Goal: Information Seeking & Learning: Learn about a topic

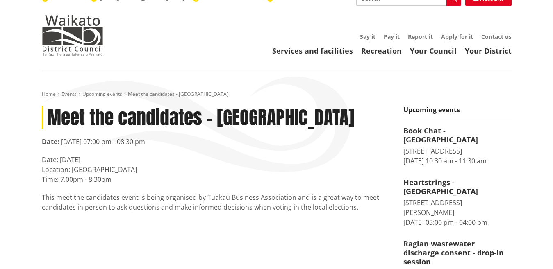
scroll to position [14, 0]
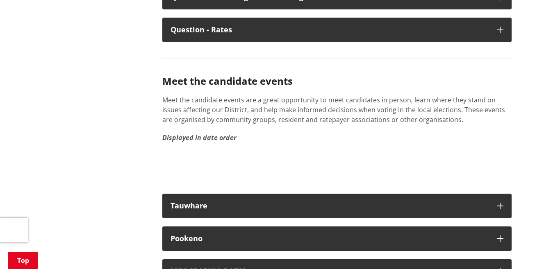
scroll to position [4661, 0]
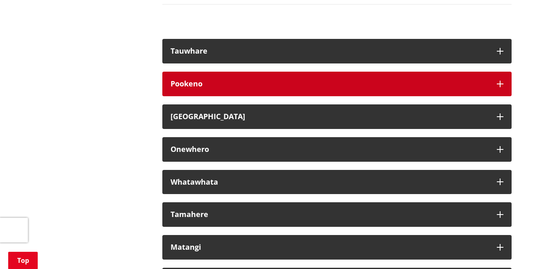
click at [500, 87] on icon "button" at bounding box center [500, 84] width 7 height 7
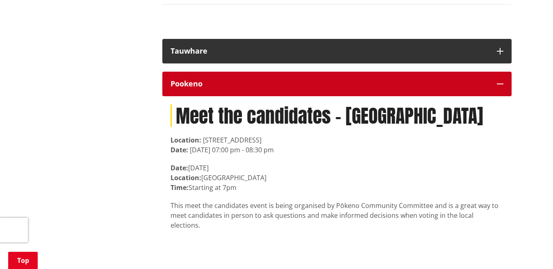
click at [500, 87] on icon "button" at bounding box center [500, 84] width 7 height 7
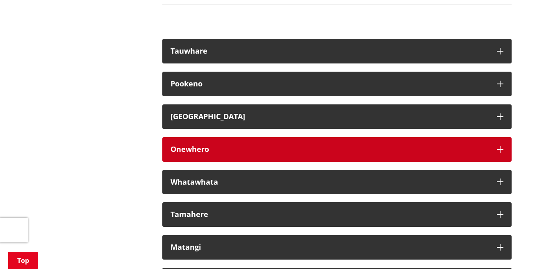
click at [499, 153] on icon "button" at bounding box center [500, 149] width 7 height 7
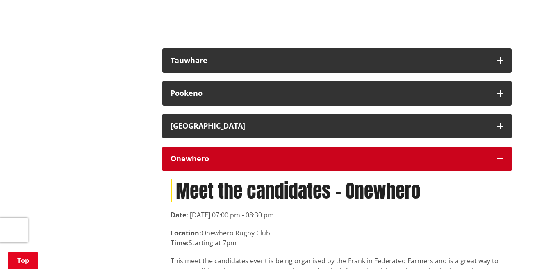
scroll to position [4642, 0]
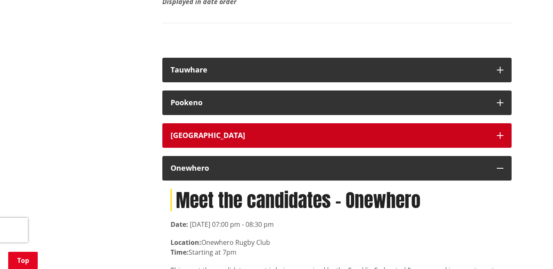
click at [503, 145] on button "[GEOGRAPHIC_DATA]" at bounding box center [336, 135] width 349 height 25
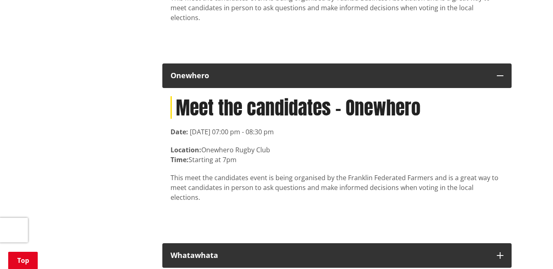
scroll to position [4882, 0]
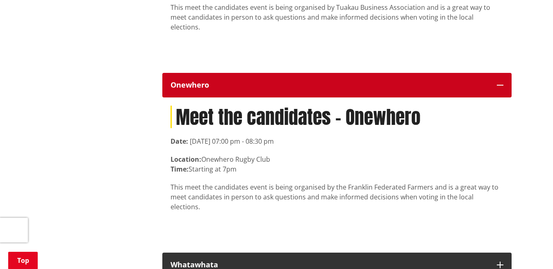
click at [499, 89] on icon "button" at bounding box center [500, 85] width 7 height 7
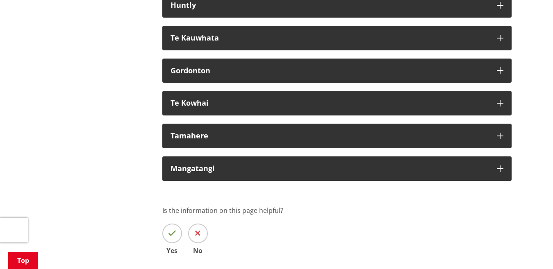
scroll to position [5145, 0]
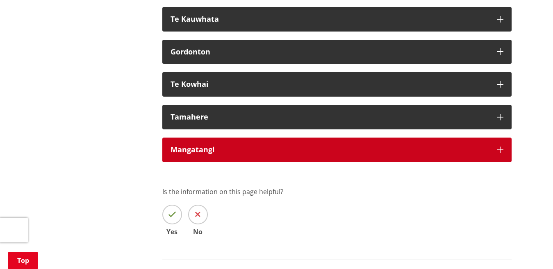
click at [498, 153] on icon "button" at bounding box center [500, 150] width 7 height 7
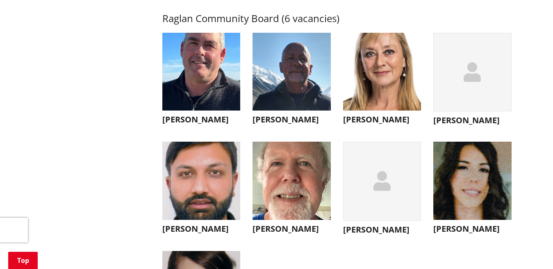
scroll to position [2909, 0]
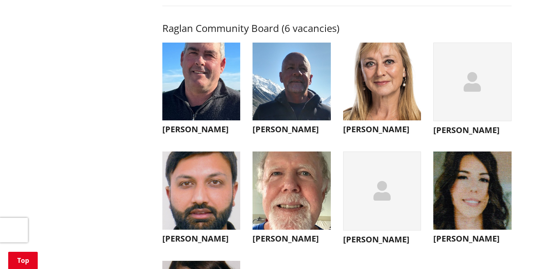
click at [290, 100] on img "button" at bounding box center [292, 82] width 78 height 78
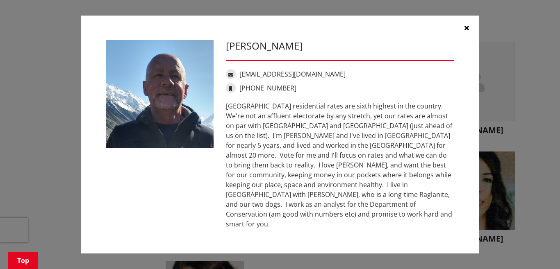
click at [465, 31] on icon "button" at bounding box center [467, 28] width 5 height 7
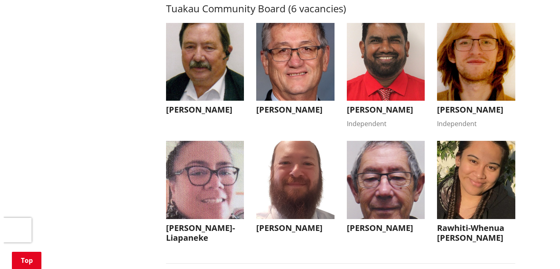
scroll to position [3555, 0]
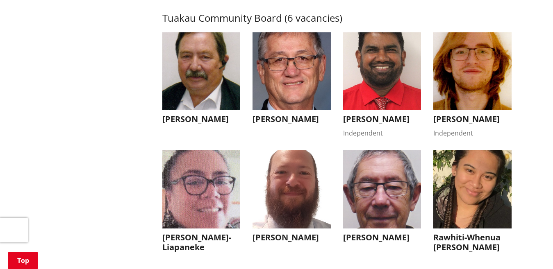
click at [294, 96] on img "button" at bounding box center [292, 71] width 78 height 78
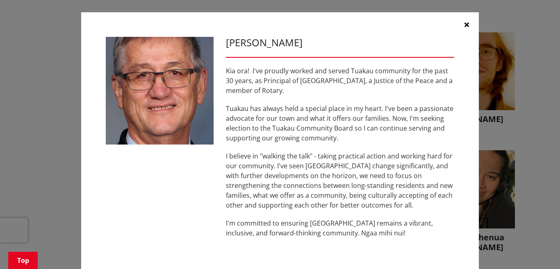
click at [465, 23] on icon "button" at bounding box center [467, 24] width 5 height 7
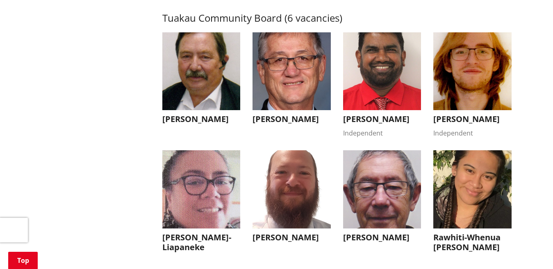
click at [476, 104] on img "button" at bounding box center [472, 71] width 78 height 78
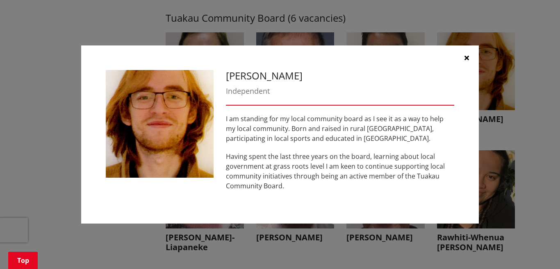
click at [465, 57] on icon "button" at bounding box center [467, 58] width 5 height 7
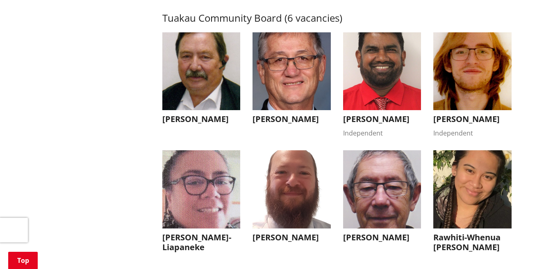
click at [192, 94] on img "button" at bounding box center [201, 71] width 78 height 78
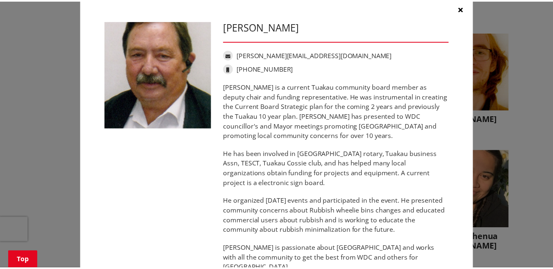
scroll to position [16, 0]
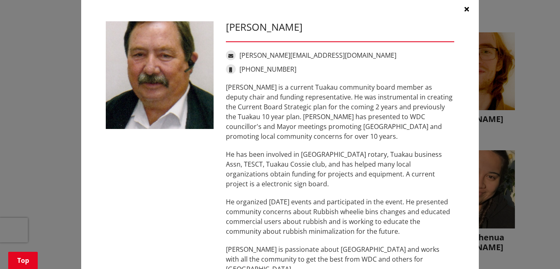
click at [465, 8] on icon "button" at bounding box center [467, 9] width 5 height 7
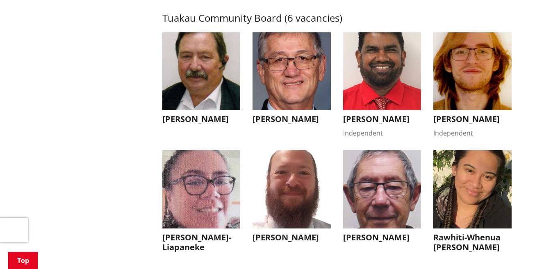
click at [378, 208] on img "button" at bounding box center [382, 189] width 78 height 78
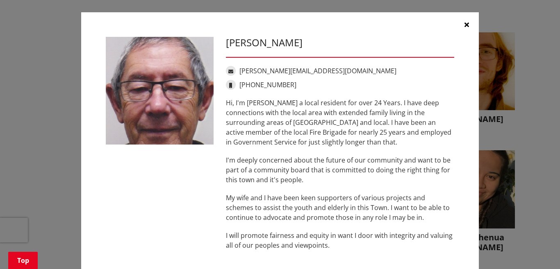
click at [465, 23] on icon "button" at bounding box center [467, 24] width 5 height 7
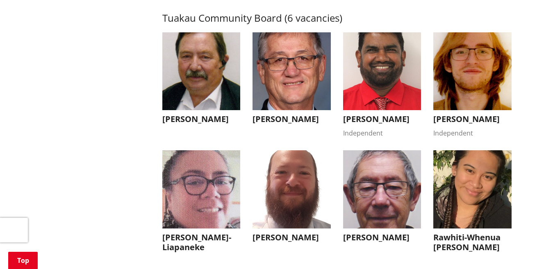
click at [378, 106] on img "button" at bounding box center [382, 71] width 78 height 78
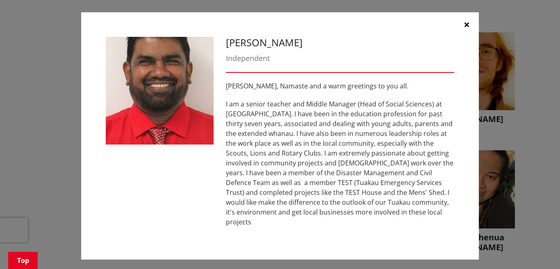
click at [465, 27] on icon "button" at bounding box center [467, 24] width 5 height 7
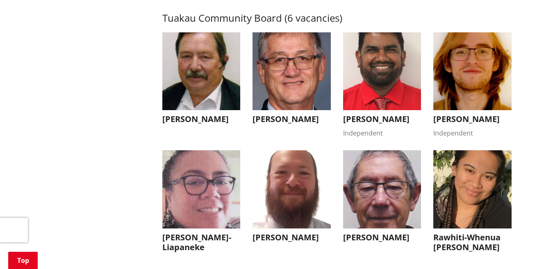
click at [296, 204] on img "button" at bounding box center [292, 189] width 78 height 78
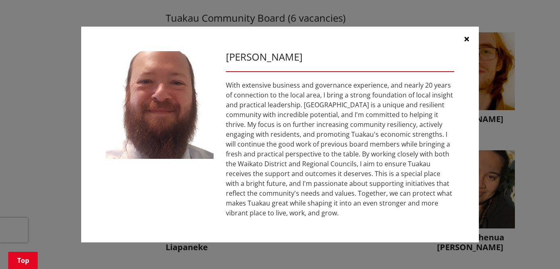
click at [466, 38] on icon "button" at bounding box center [467, 39] width 5 height 7
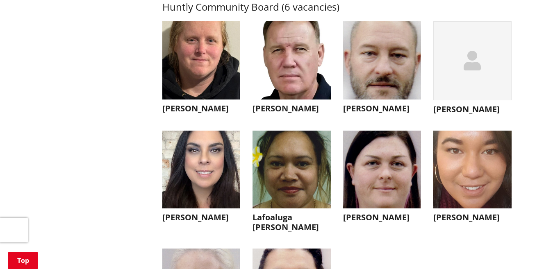
scroll to position [2187, 0]
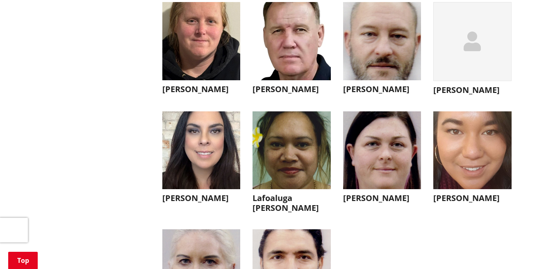
click at [205, 153] on img "button" at bounding box center [201, 151] width 78 height 78
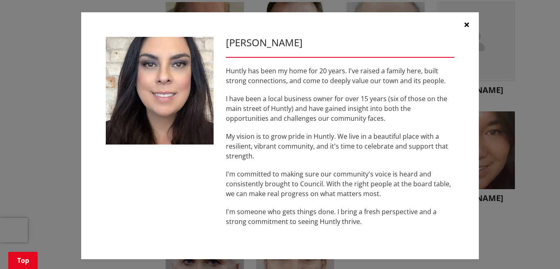
click at [465, 24] on icon "button" at bounding box center [467, 24] width 5 height 7
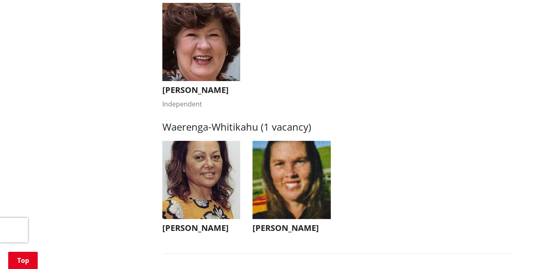
scroll to position [1483, 0]
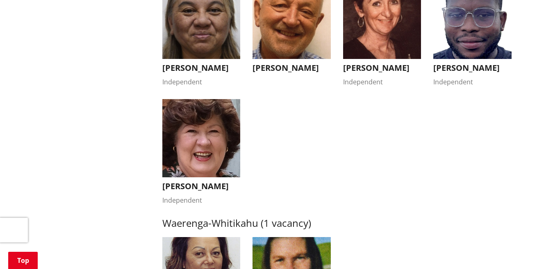
click at [204, 148] on img "button" at bounding box center [201, 138] width 78 height 78
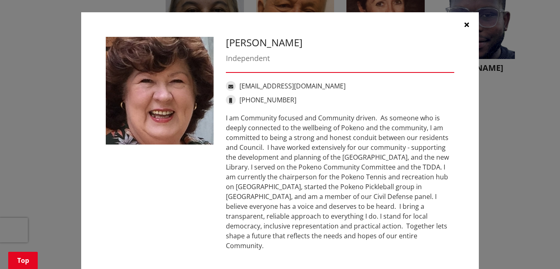
click at [465, 23] on icon "button" at bounding box center [467, 24] width 5 height 7
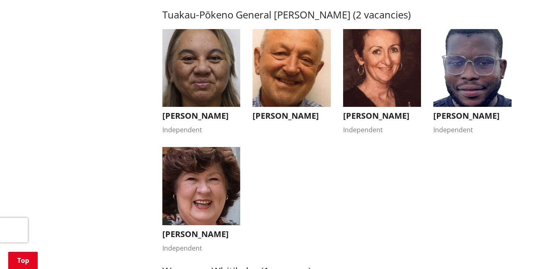
scroll to position [1416, 0]
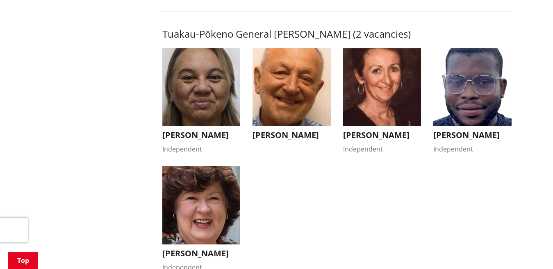
click at [387, 83] on img "button" at bounding box center [382, 87] width 78 height 78
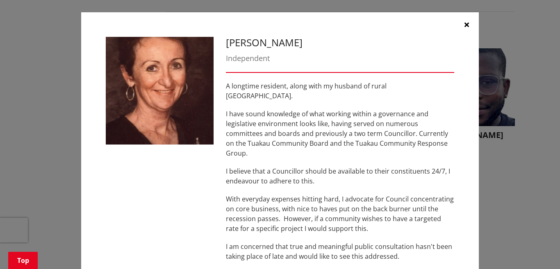
click at [465, 24] on icon "button" at bounding box center [467, 24] width 5 height 7
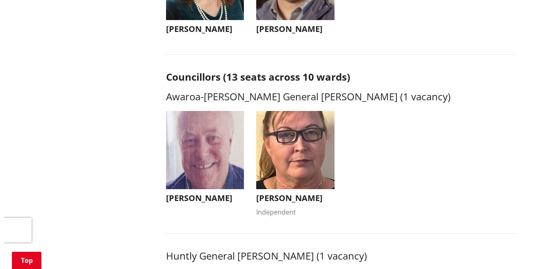
scroll to position [153, 0]
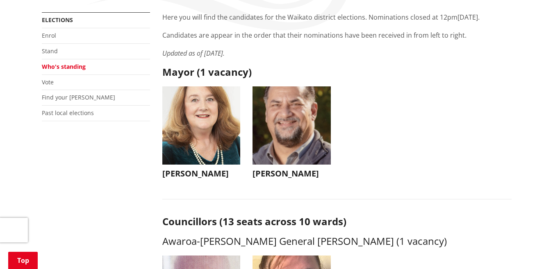
click at [284, 117] on img "button" at bounding box center [292, 126] width 78 height 78
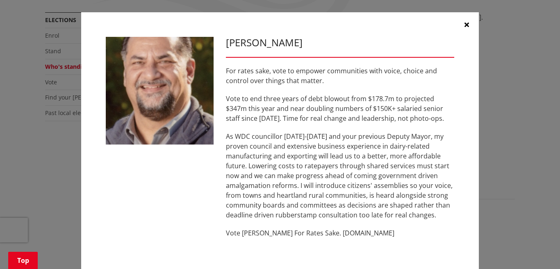
click at [465, 23] on icon "button" at bounding box center [467, 24] width 5 height 7
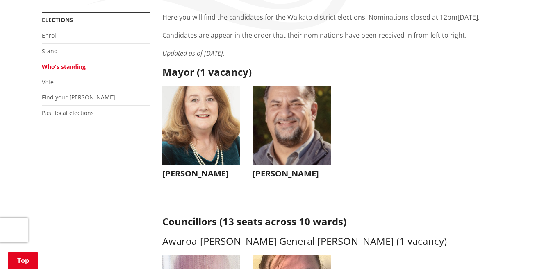
click at [203, 127] on img "button" at bounding box center [201, 126] width 78 height 78
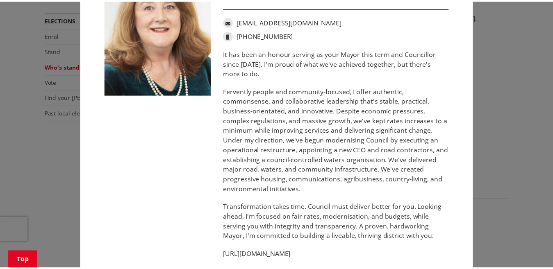
scroll to position [0, 0]
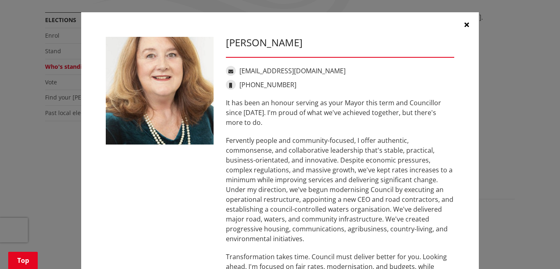
click at [460, 22] on button "button" at bounding box center [466, 24] width 25 height 25
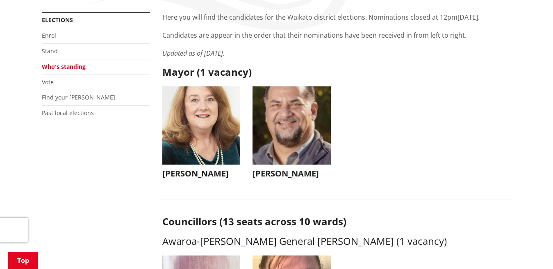
click at [295, 114] on img "button" at bounding box center [292, 126] width 78 height 78
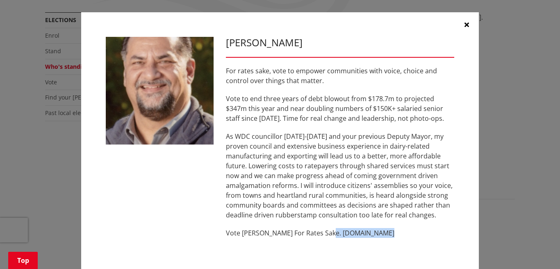
drag, startPoint x: 377, startPoint y: 233, endPoint x: 321, endPoint y: 234, distance: 55.8
click at [321, 234] on p "Vote [PERSON_NAME] For Rates Sake. [DOMAIN_NAME]" at bounding box center [340, 233] width 228 height 10
copy p "[DOMAIN_NAME]"
click at [465, 23] on icon "button" at bounding box center [467, 24] width 5 height 7
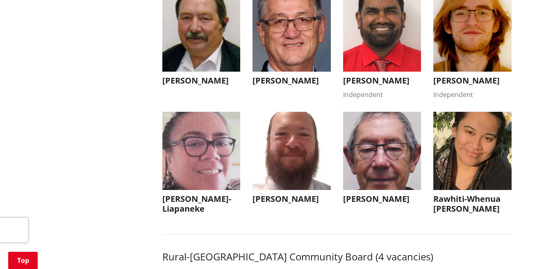
scroll to position [3583, 0]
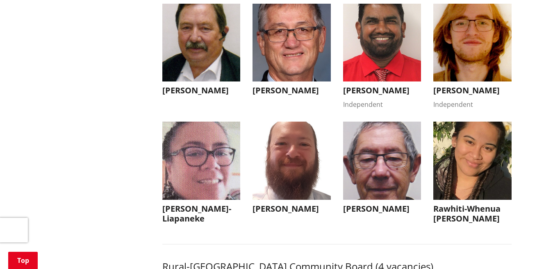
click at [302, 175] on img "button" at bounding box center [292, 161] width 78 height 78
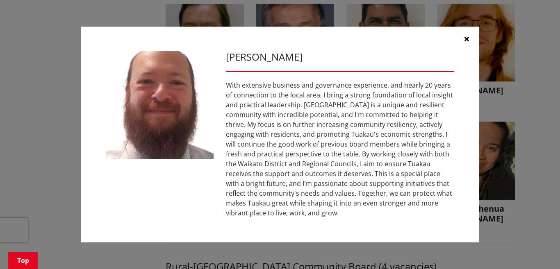
click at [465, 37] on icon "button" at bounding box center [467, 39] width 5 height 7
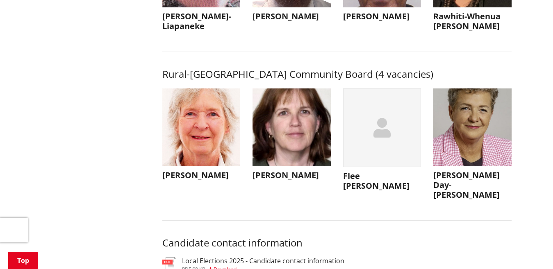
scroll to position [3786, 0]
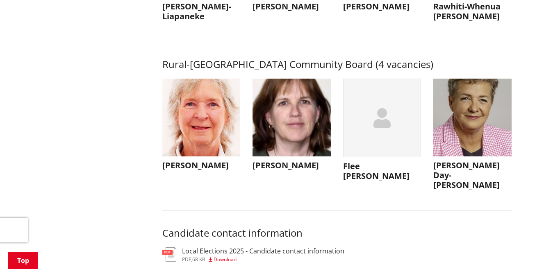
click at [398, 152] on div "button" at bounding box center [382, 118] width 78 height 79
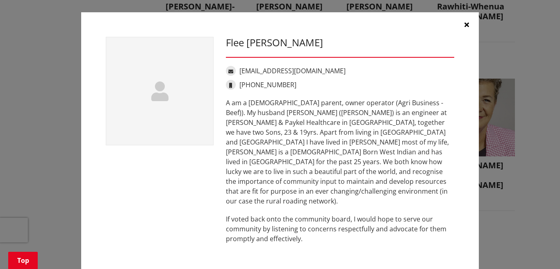
click at [465, 23] on icon "button" at bounding box center [467, 24] width 5 height 7
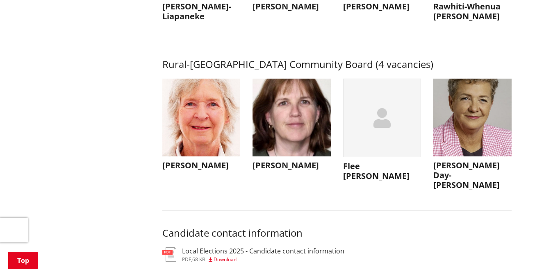
click at [470, 154] on img "button" at bounding box center [472, 118] width 78 height 78
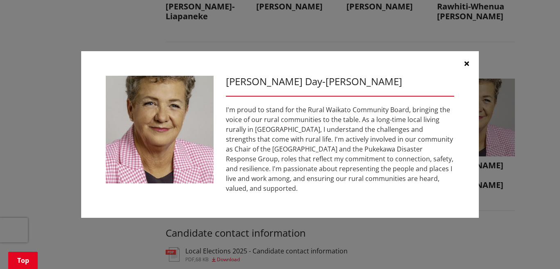
click at [466, 61] on icon "button" at bounding box center [467, 63] width 5 height 7
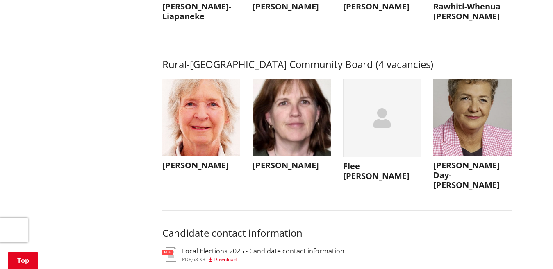
click at [199, 135] on img "button" at bounding box center [201, 118] width 78 height 78
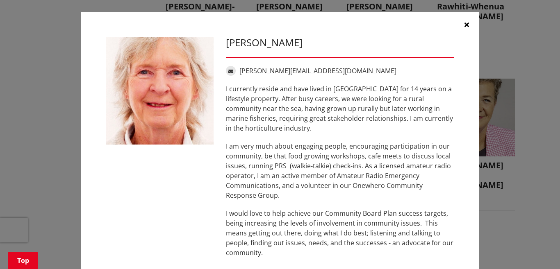
click at [465, 23] on icon "button" at bounding box center [467, 24] width 5 height 7
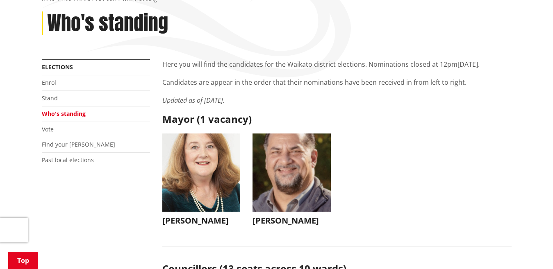
scroll to position [77, 0]
